Goal: Find specific page/section: Find specific page/section

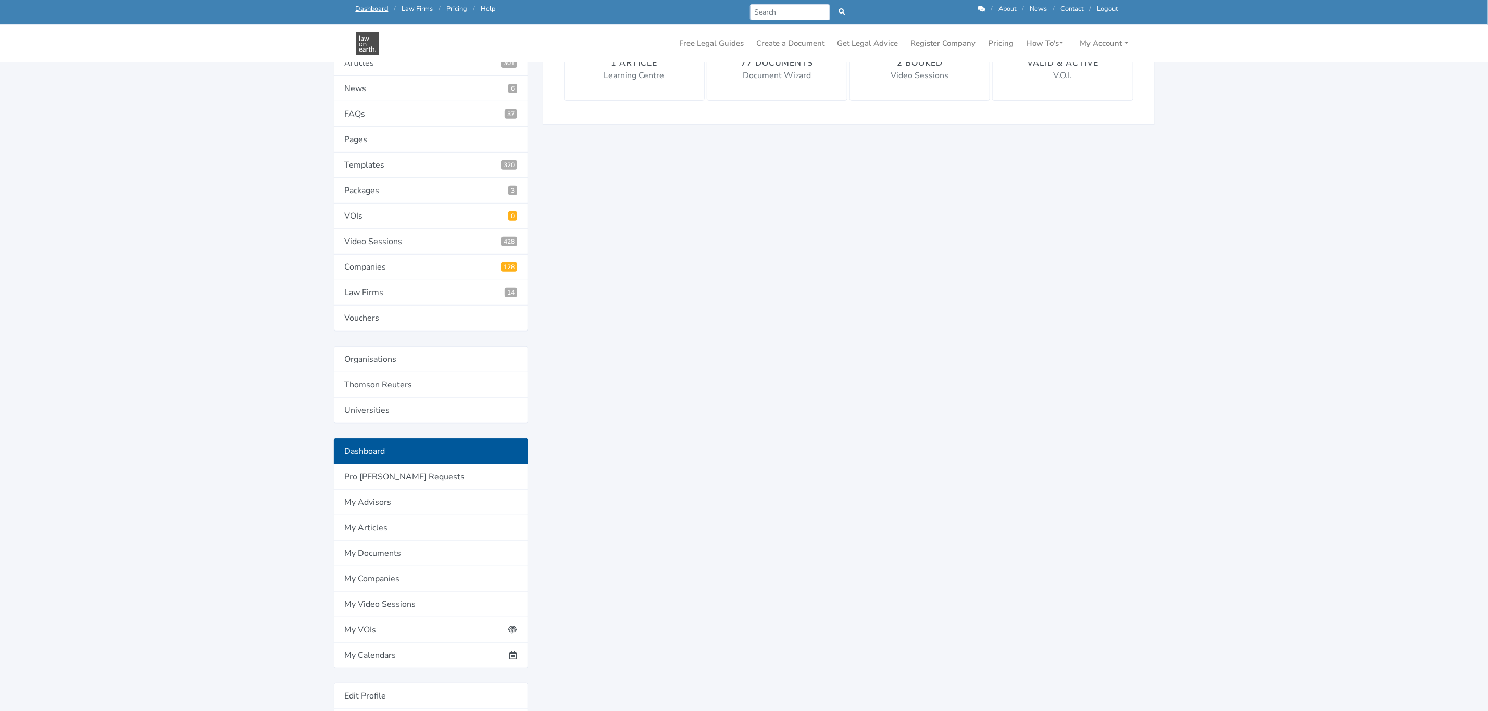
scroll to position [312, 0]
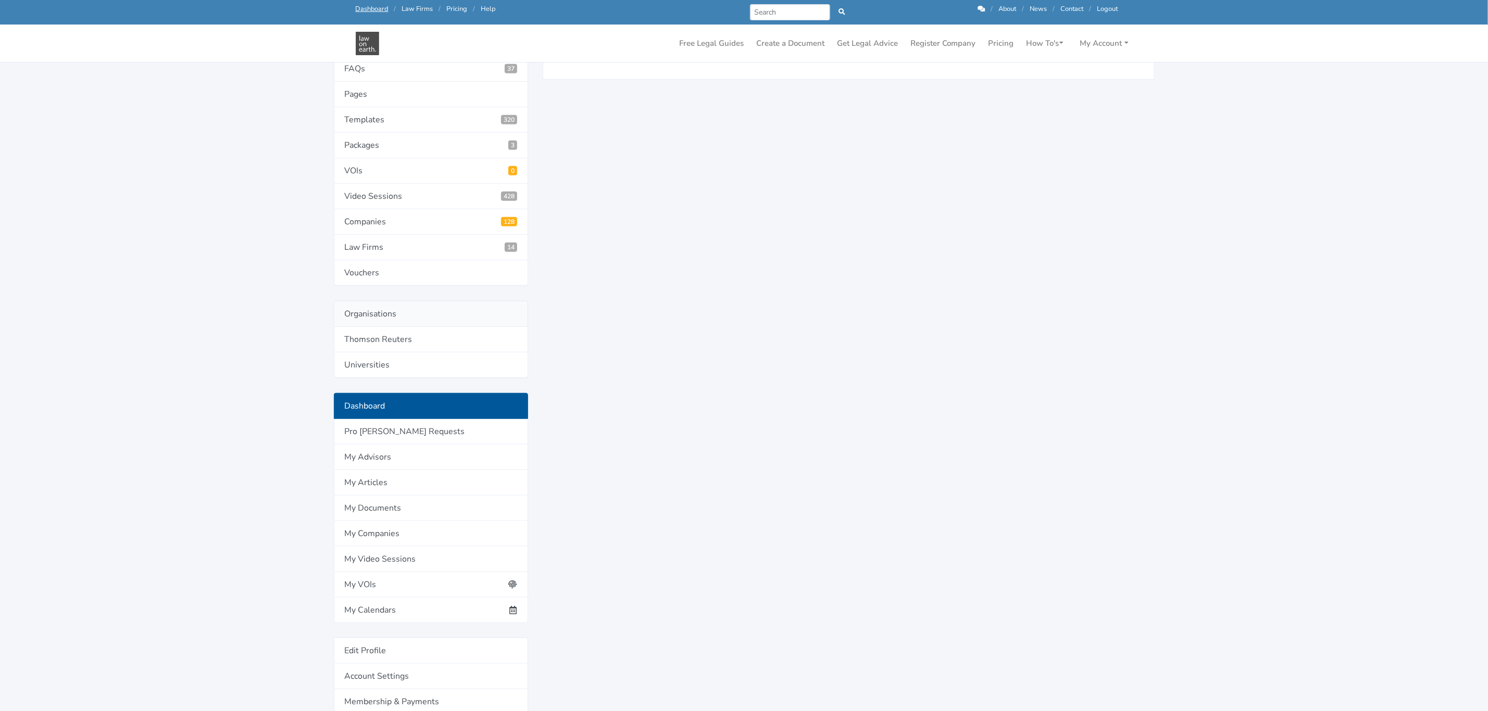
click at [375, 318] on link "Organisations" at bounding box center [431, 314] width 194 height 26
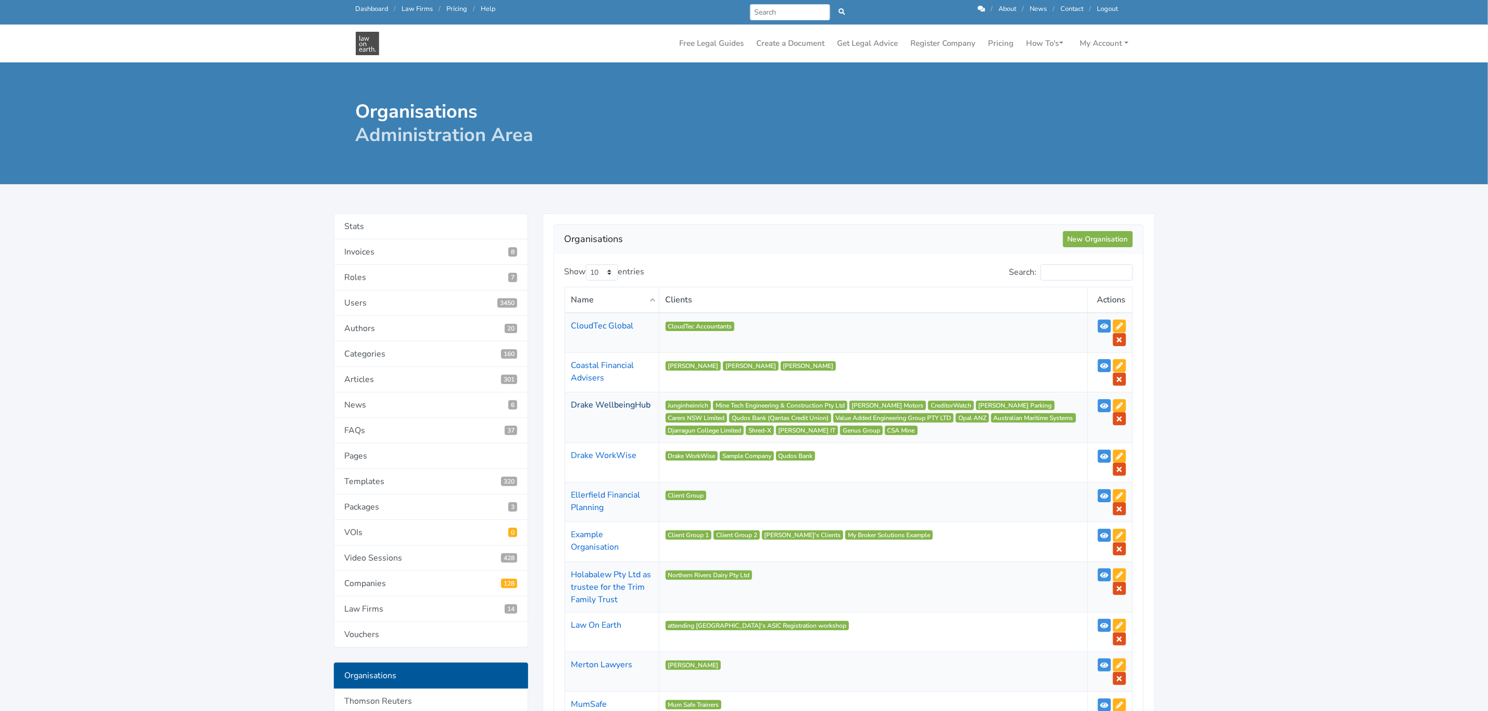
click at [582, 408] on link "Drake WellbeingHub" at bounding box center [611, 404] width 80 height 11
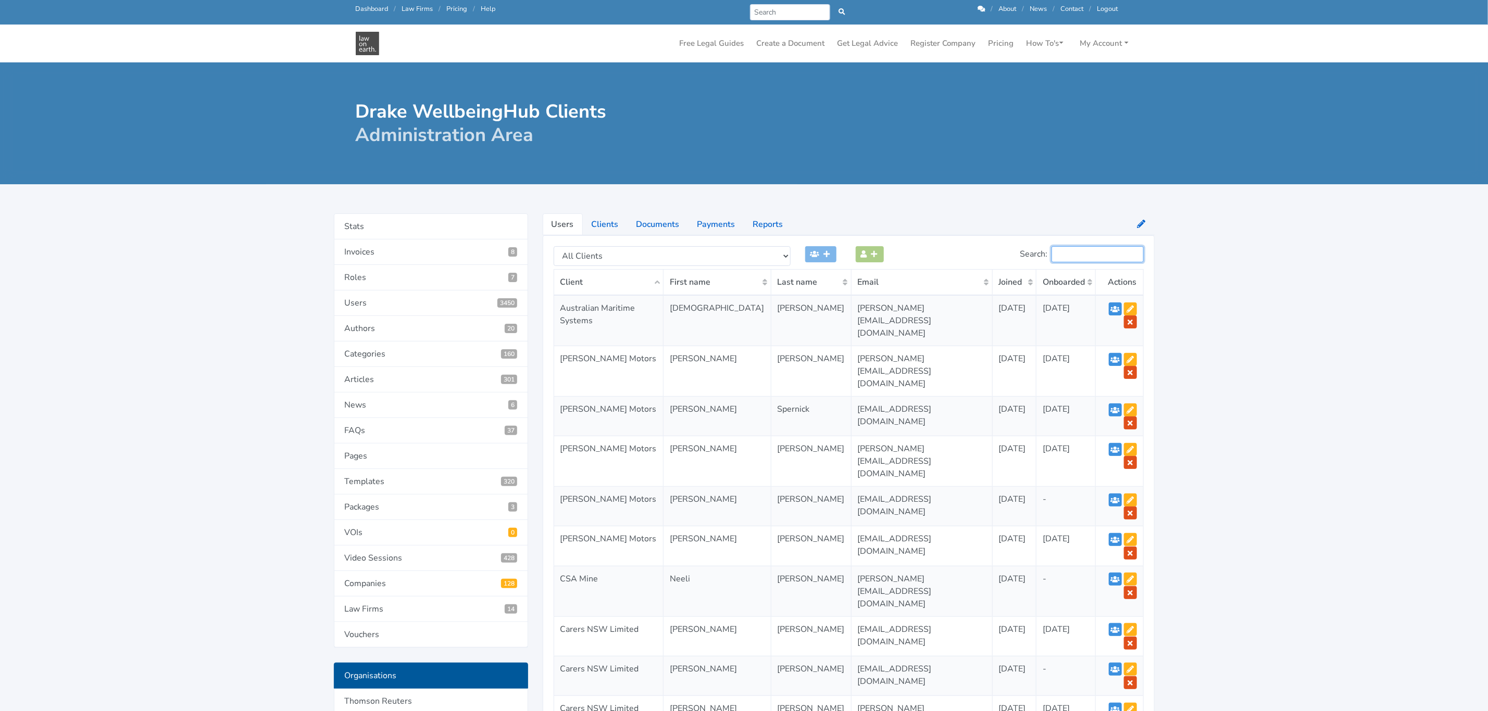
click at [1077, 258] on input "Search:" at bounding box center [1097, 254] width 92 height 16
type input "may"
click at [606, 260] on select "All Clients Junginheinrich Mine Tech Engineering & Construction Pty Ltd Barton …" at bounding box center [672, 256] width 237 height 20
select select "272"
click at [554, 247] on select "All Clients Junginheinrich Mine Tech Engineering & Construction Pty Ltd Barton …" at bounding box center [672, 256] width 237 height 20
